Goal: Task Accomplishment & Management: Use online tool/utility

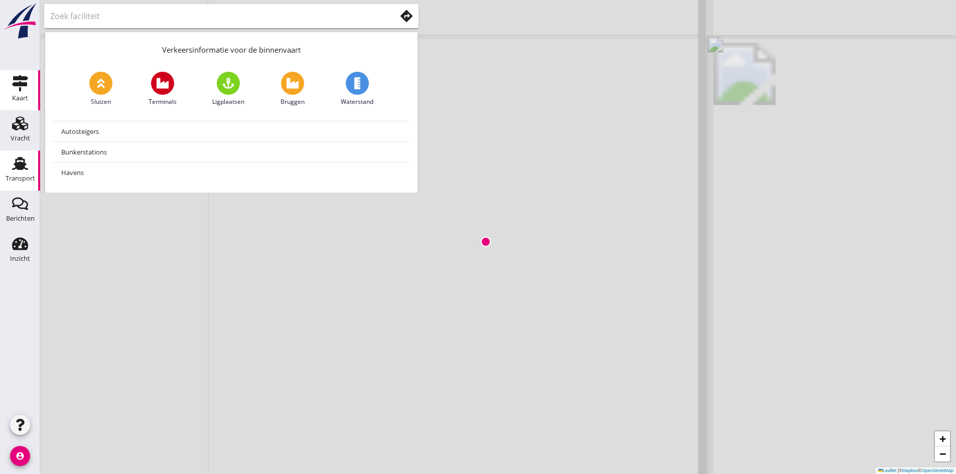
click at [7, 167] on link "Transport Transport" at bounding box center [20, 171] width 40 height 40
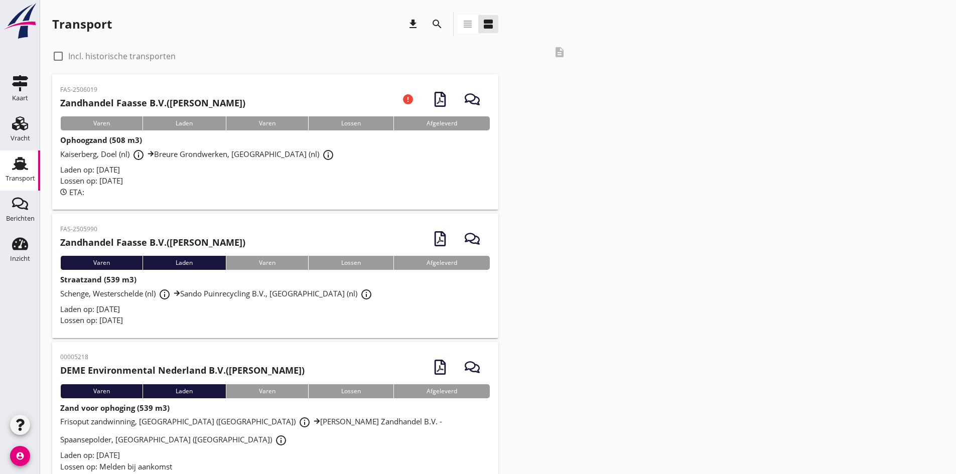
click at [92, 299] on div "Schenge, Westerschelde (nl) info_outline Sando Puinrecycling B.V., [GEOGRAPHIC_…" at bounding box center [275, 295] width 430 height 18
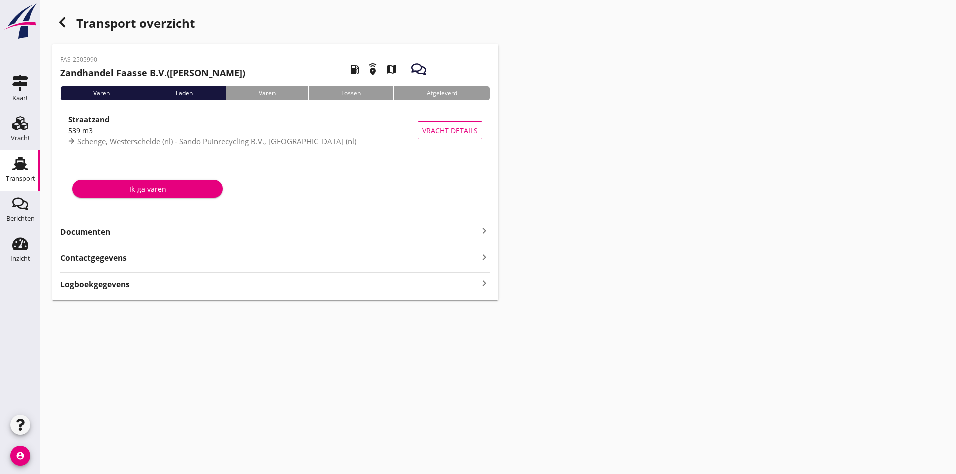
click at [104, 228] on strong "Documenten" at bounding box center [269, 232] width 418 height 12
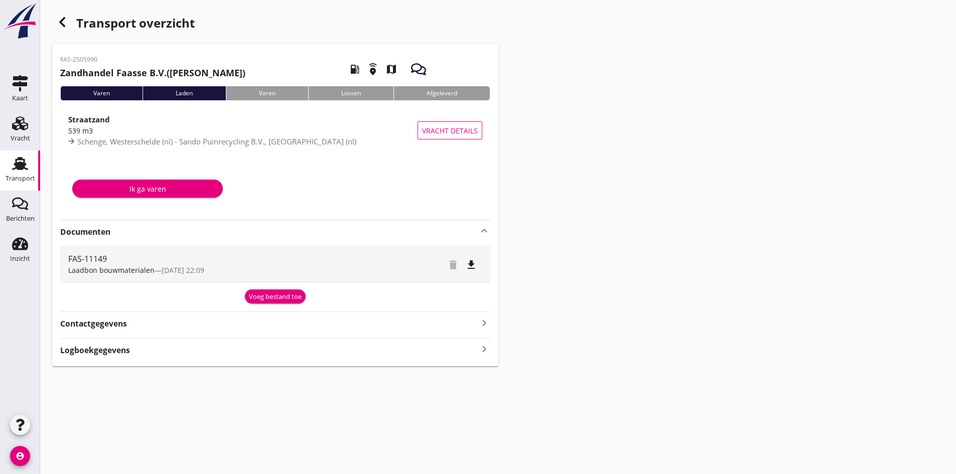
click at [264, 296] on div "Voeg bestand toe" at bounding box center [275, 297] width 53 height 10
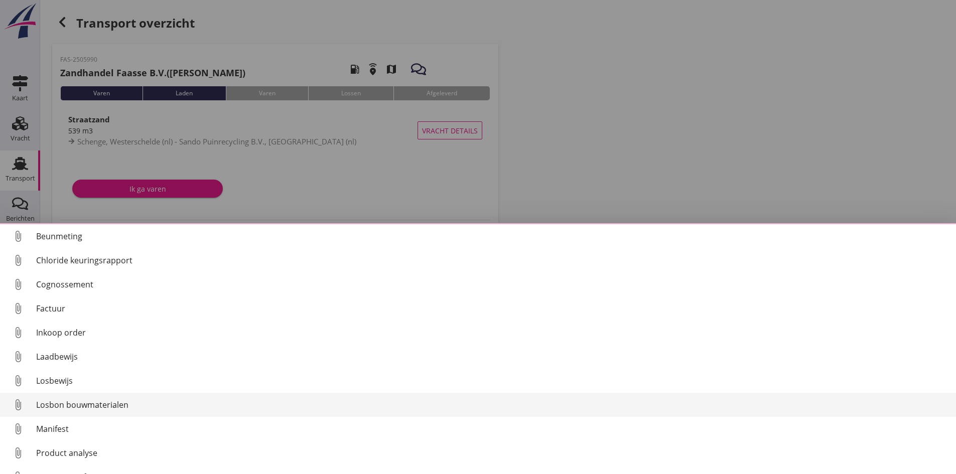
click at [98, 415] on link "attach_file Losbon bouwmaterialen" at bounding box center [478, 405] width 956 height 24
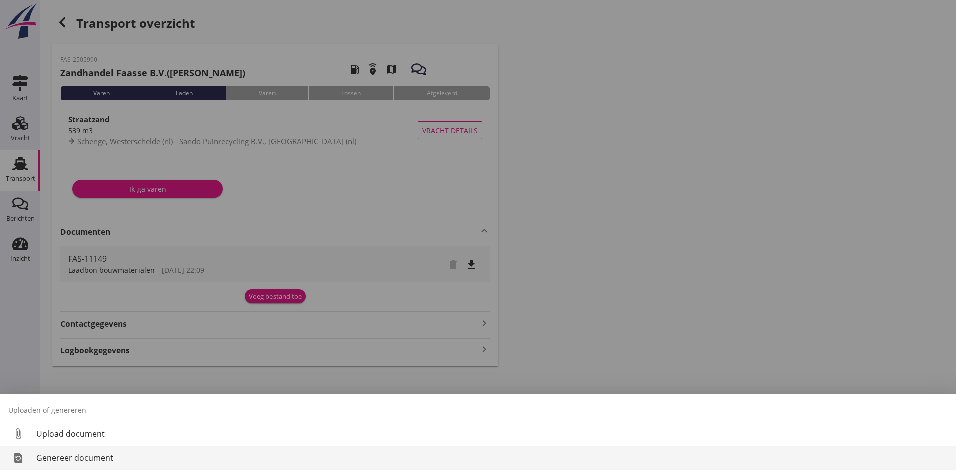
click at [69, 454] on div "Genereer document" at bounding box center [492, 458] width 912 height 12
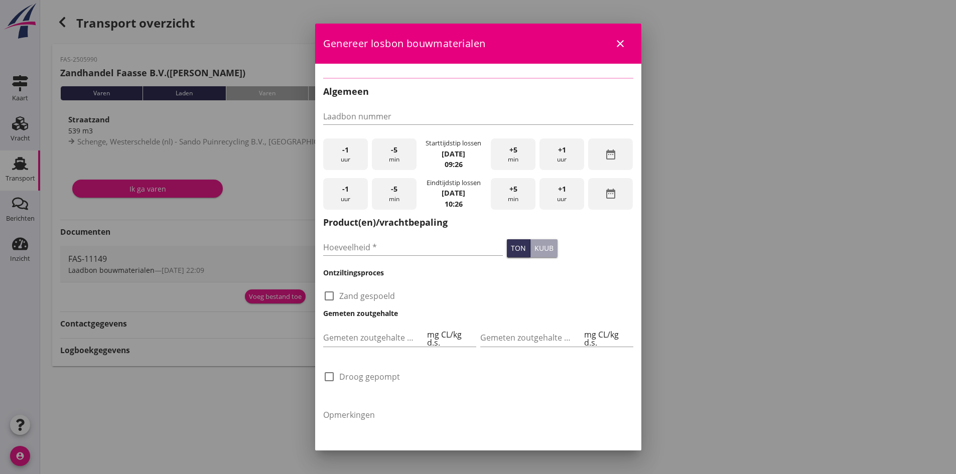
type input "FAS-11149"
type input "539"
checkbox input "true"
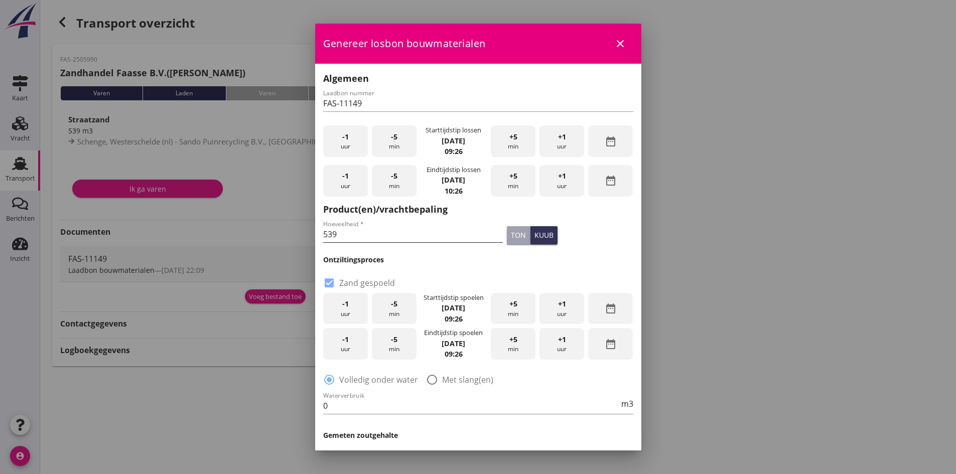
click at [385, 237] on input "539" at bounding box center [413, 234] width 180 height 16
type input "525"
click at [350, 313] on div "-1 uur" at bounding box center [345, 309] width 45 height 32
click at [350, 310] on div "-1 uur" at bounding box center [345, 309] width 45 height 32
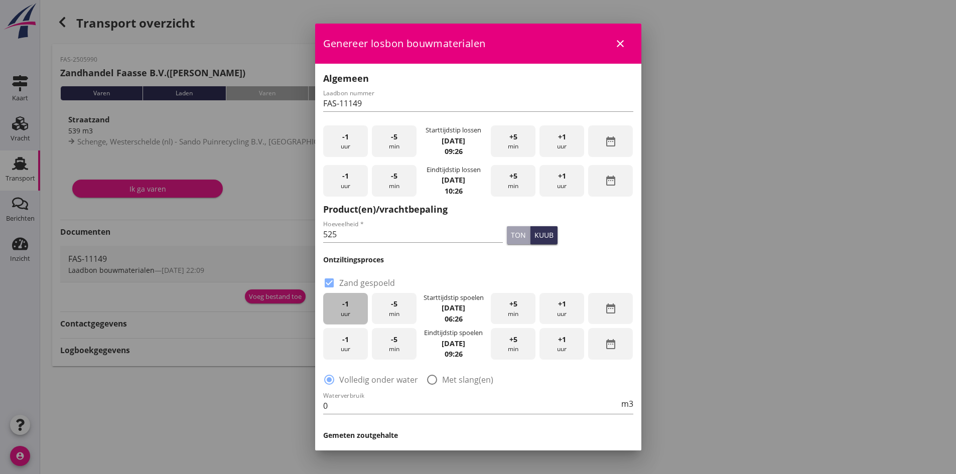
click at [350, 310] on div "-1 uur" at bounding box center [345, 309] width 45 height 32
click at [511, 303] on span "+5" at bounding box center [513, 304] width 8 height 11
click at [334, 349] on div "-1 uur" at bounding box center [345, 344] width 45 height 32
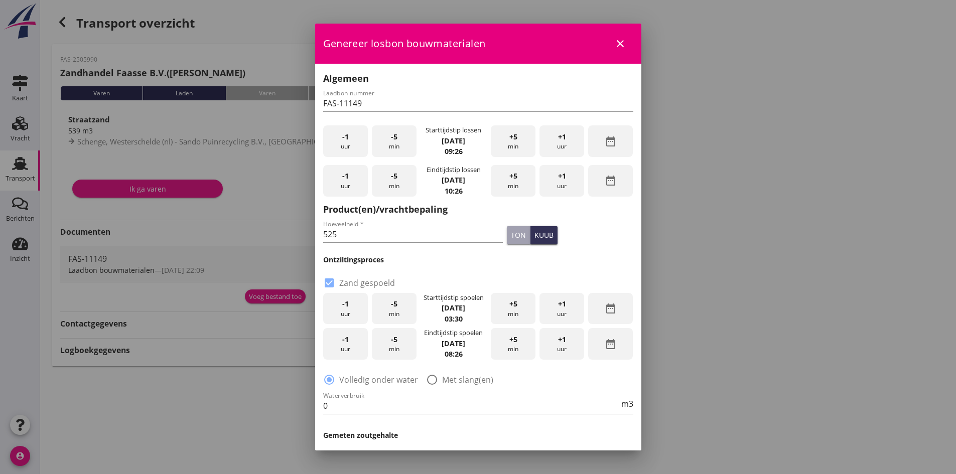
click at [334, 349] on div "-1 uur" at bounding box center [345, 344] width 45 height 32
click at [343, 353] on div "-1 uur" at bounding box center [345, 344] width 45 height 32
click at [501, 345] on div "+5 min" at bounding box center [513, 344] width 45 height 32
click at [442, 380] on label "Met slang(en)" at bounding box center [467, 380] width 51 height 10
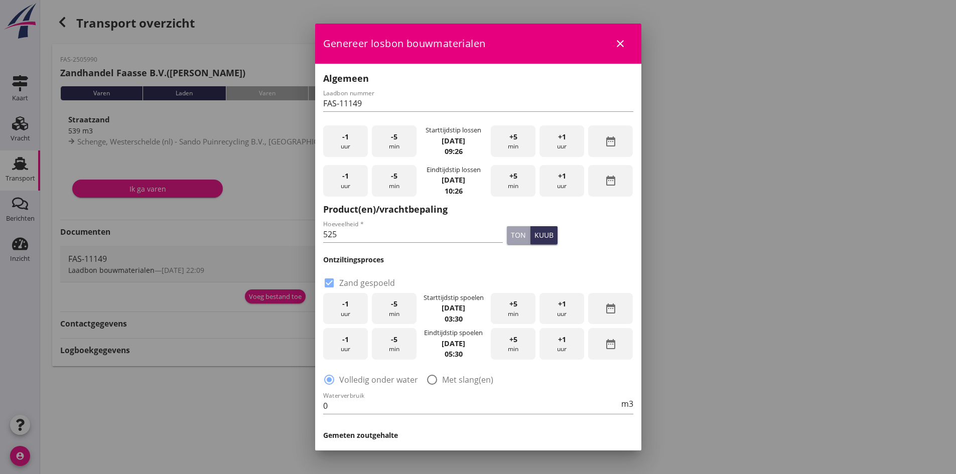
radio input "false"
radio input "true"
click at [400, 413] on input "0" at bounding box center [471, 406] width 296 height 16
type input "260"
click at [411, 432] on h3 "Gemeten zoutgehalte" at bounding box center [478, 435] width 310 height 11
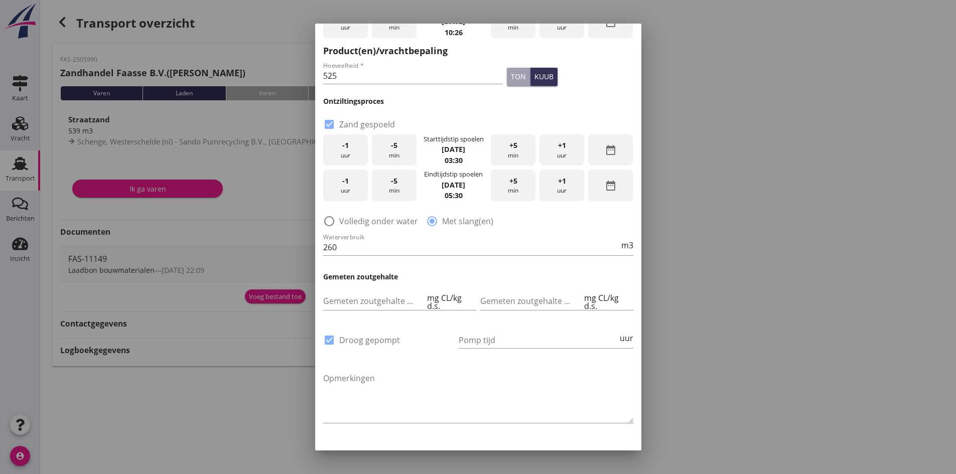
scroll to position [183, 0]
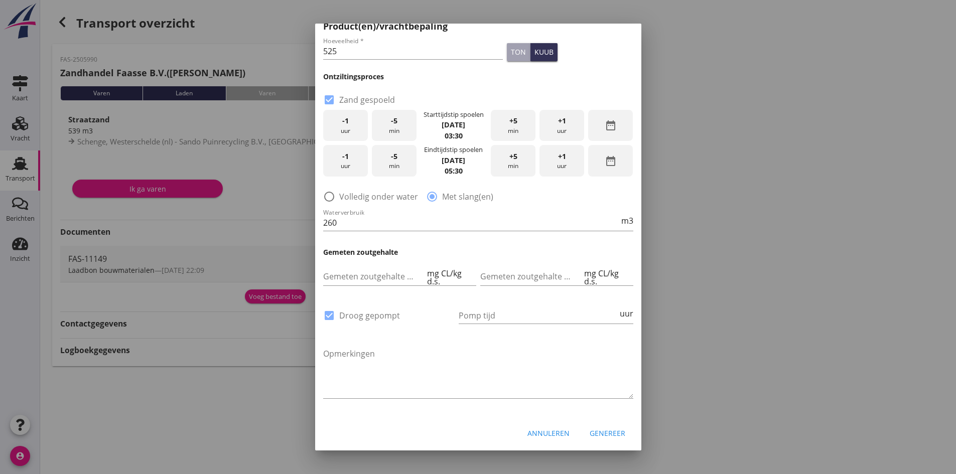
click at [596, 432] on div "Genereer" at bounding box center [608, 433] width 36 height 11
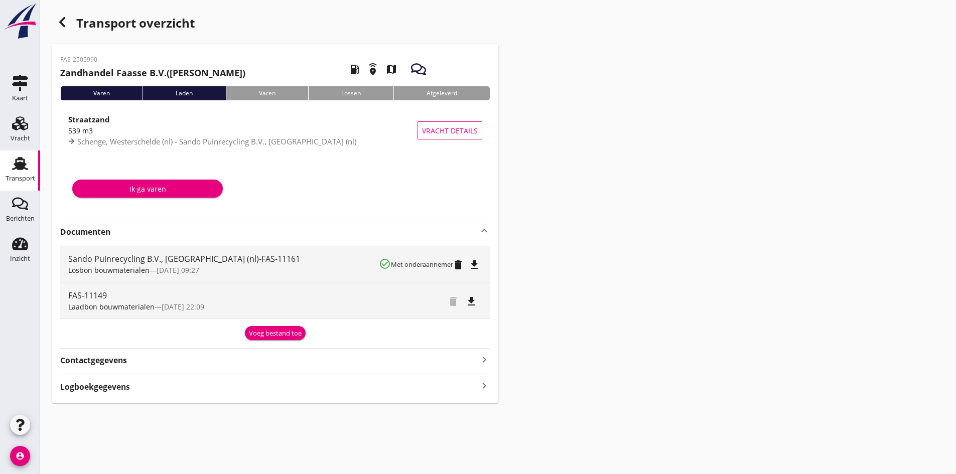
click at [475, 266] on icon "file_download" at bounding box center [474, 265] width 12 height 12
